Goal: Information Seeking & Learning: Learn about a topic

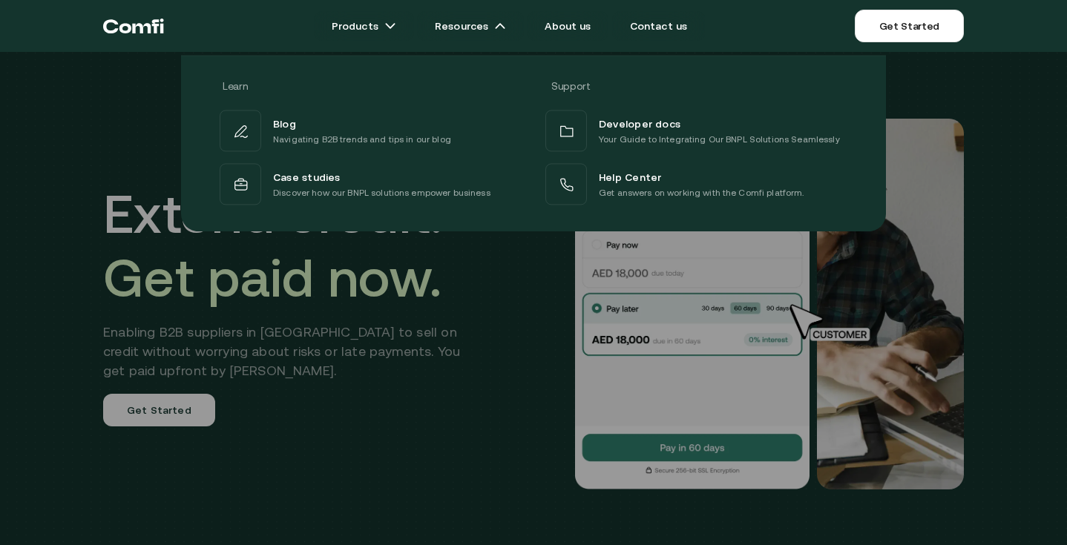
click at [378, 148] on div "Blog Navigating B2B trends and tips in our blog" at bounding box center [336, 131] width 232 height 42
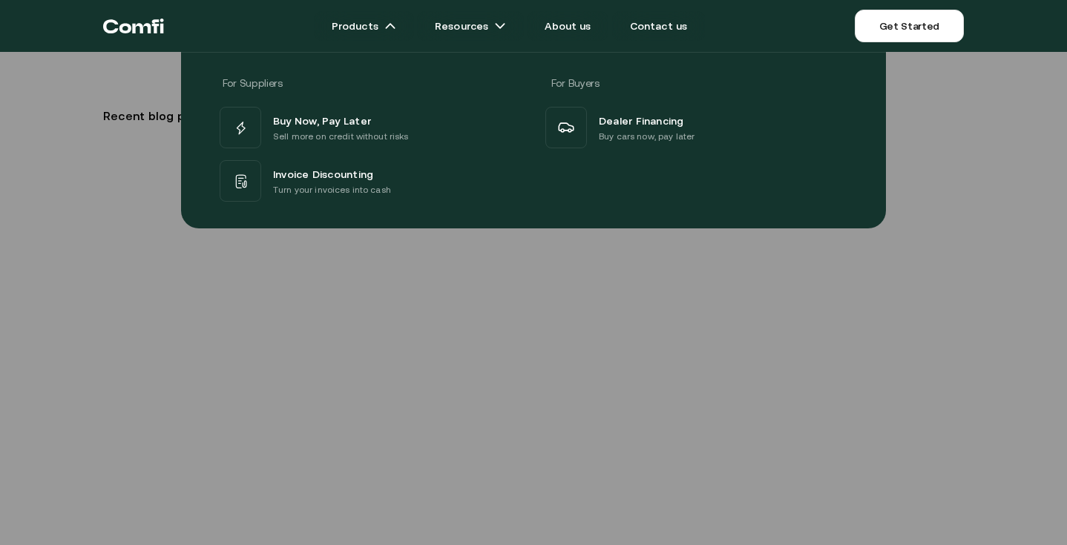
click at [84, 429] on div at bounding box center [533, 324] width 1067 height 545
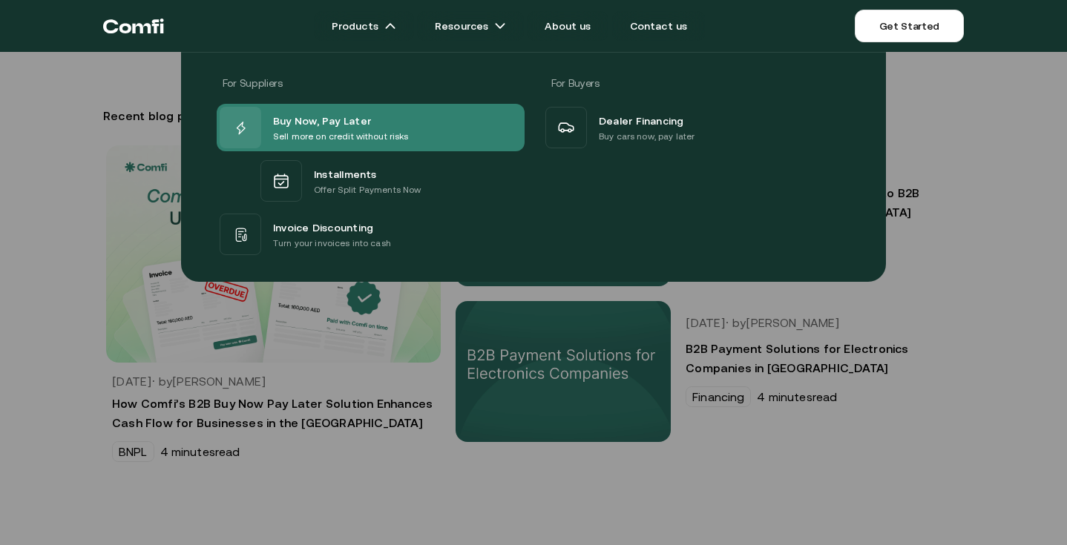
click at [359, 129] on p "Sell more on credit without risks" at bounding box center [341, 136] width 136 height 15
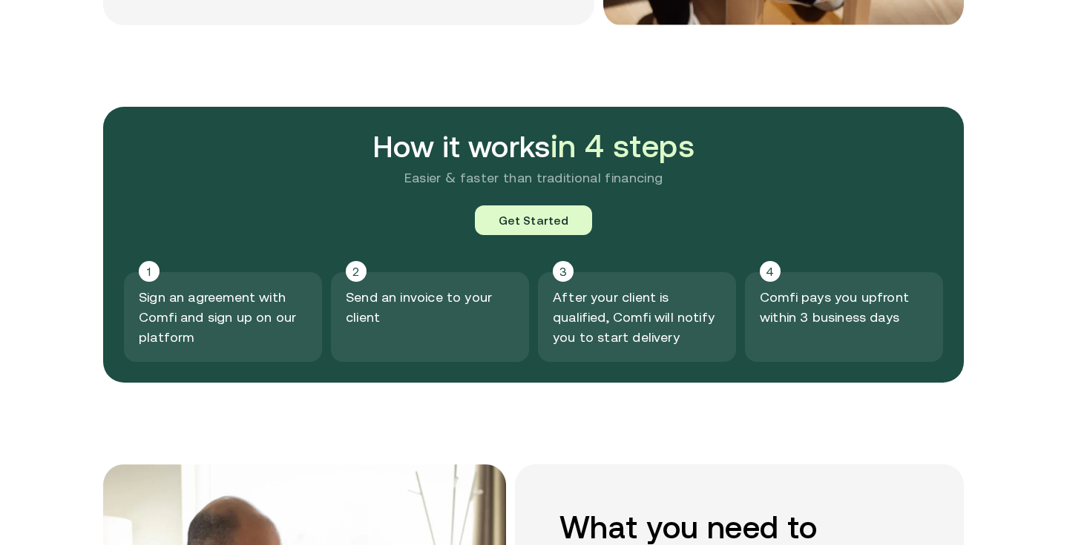
scroll to position [1567, 0]
